Goal: Find specific page/section: Find specific page/section

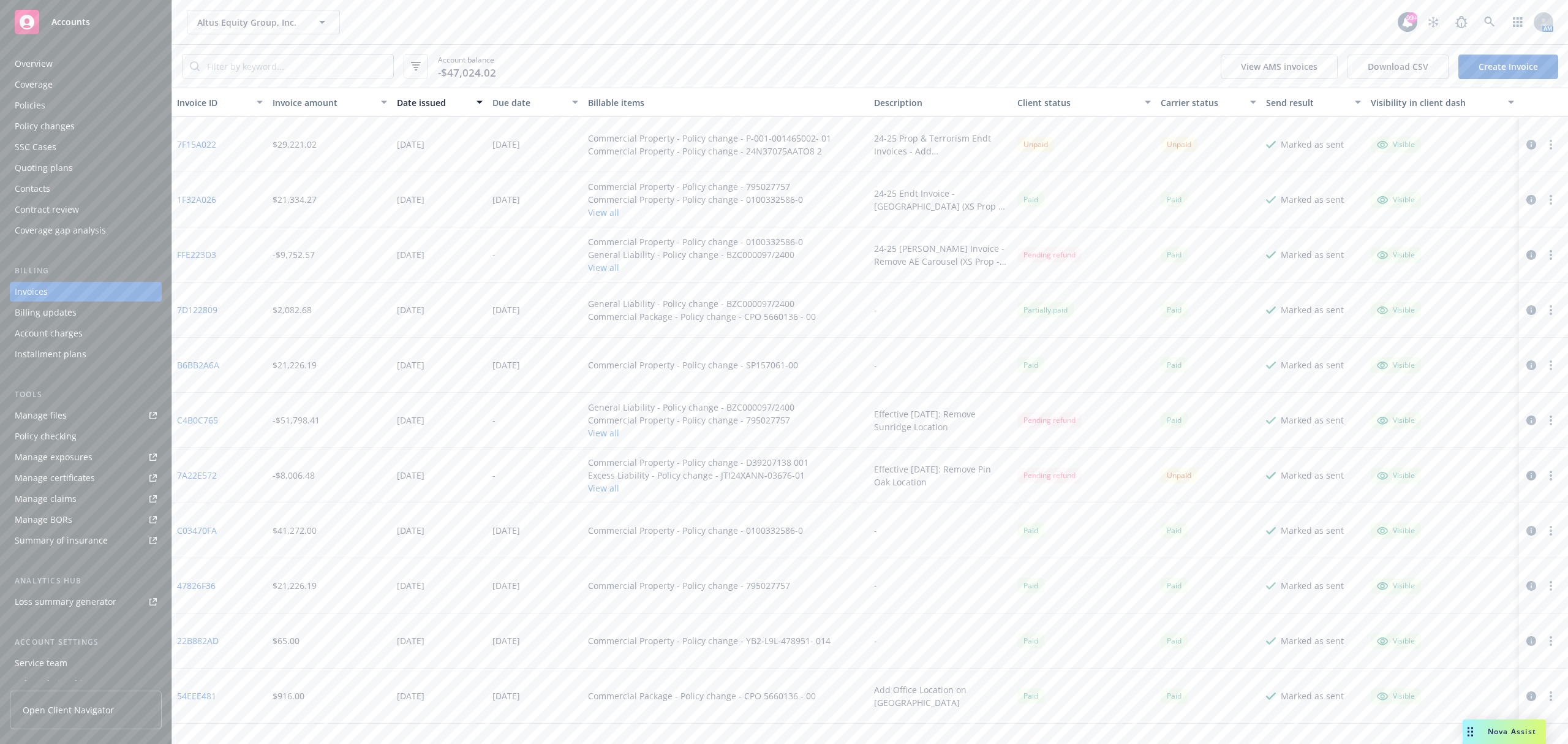
click at [146, 98] on link "Policies" at bounding box center [86, 105] width 152 height 19
